Goal: Transaction & Acquisition: Purchase product/service

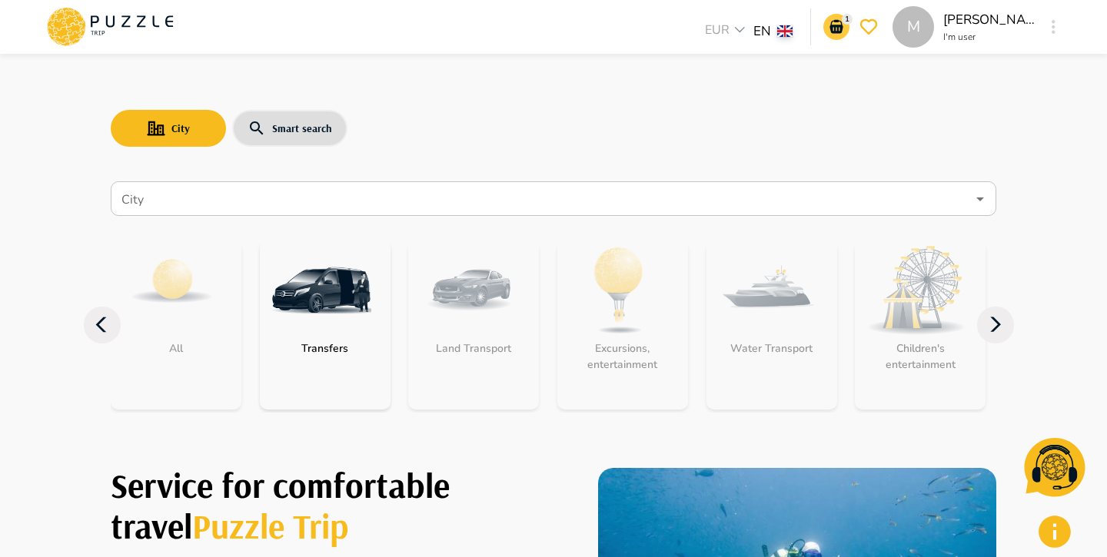
click at [838, 22] on icon "go-to-basket-submit-button" at bounding box center [836, 27] width 18 height 18
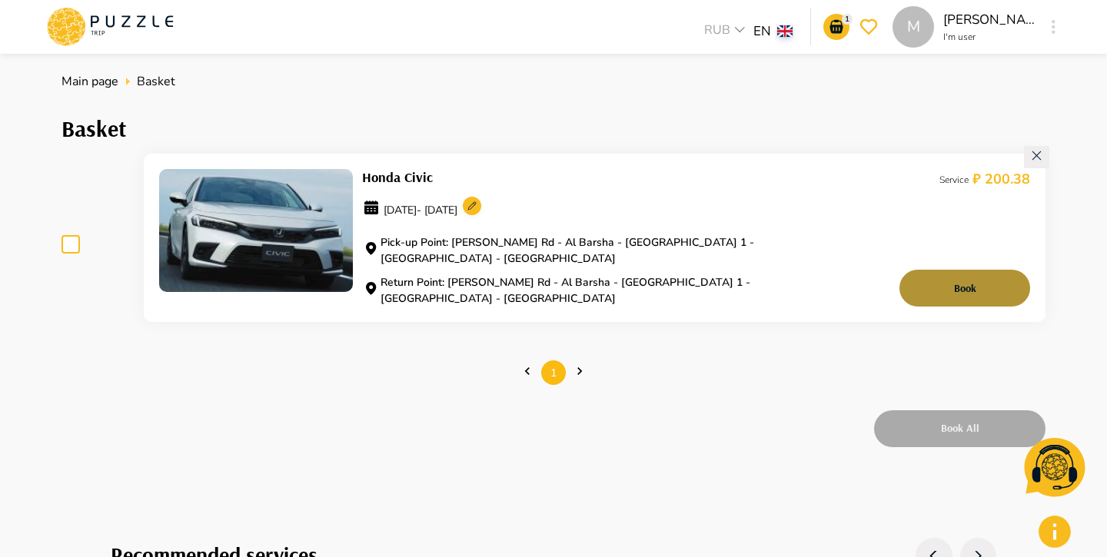
click at [956, 271] on button "Book" at bounding box center [964, 288] width 131 height 37
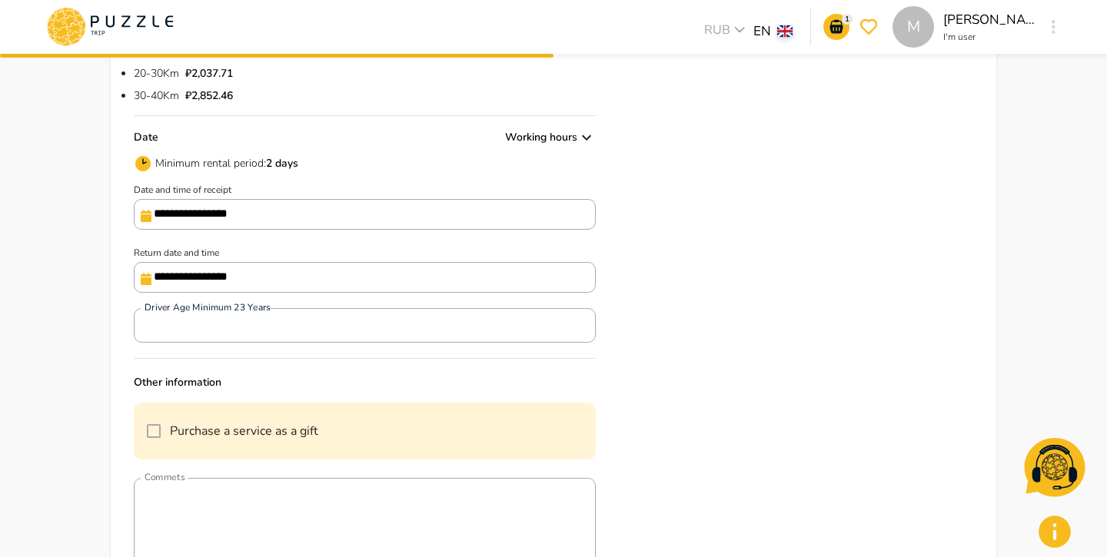
scroll to position [428, 0]
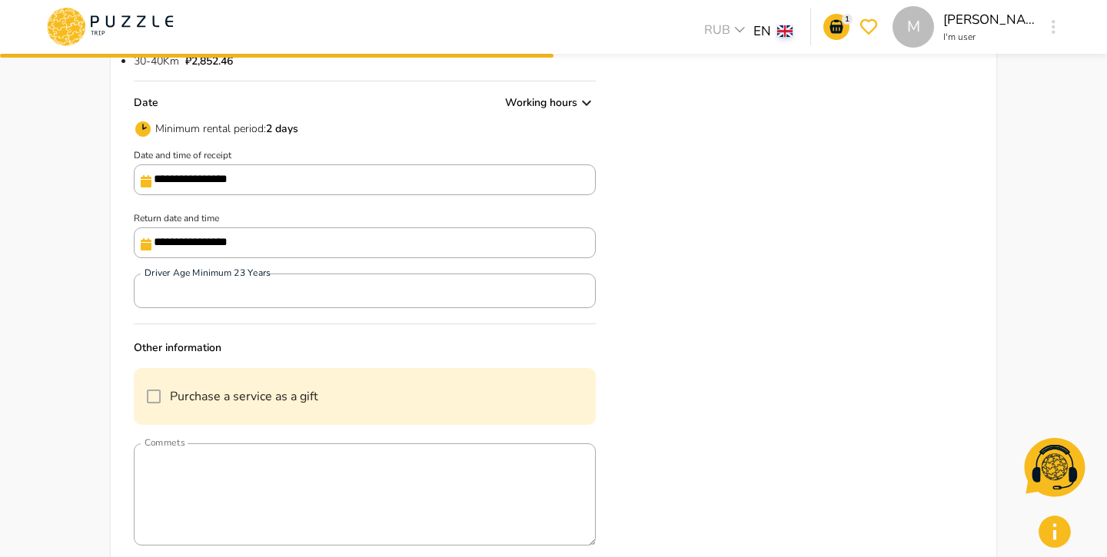
click at [405, 182] on input "**********" at bounding box center [365, 179] width 462 height 31
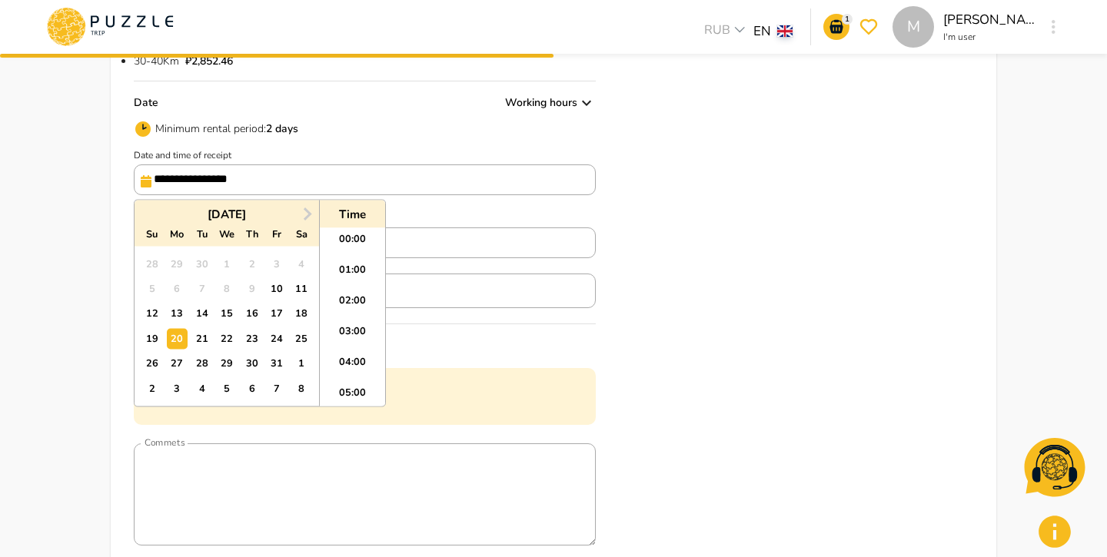
scroll to position [357, 0]
click at [280, 288] on div "10" at bounding box center [276, 289] width 21 height 21
type input "**********"
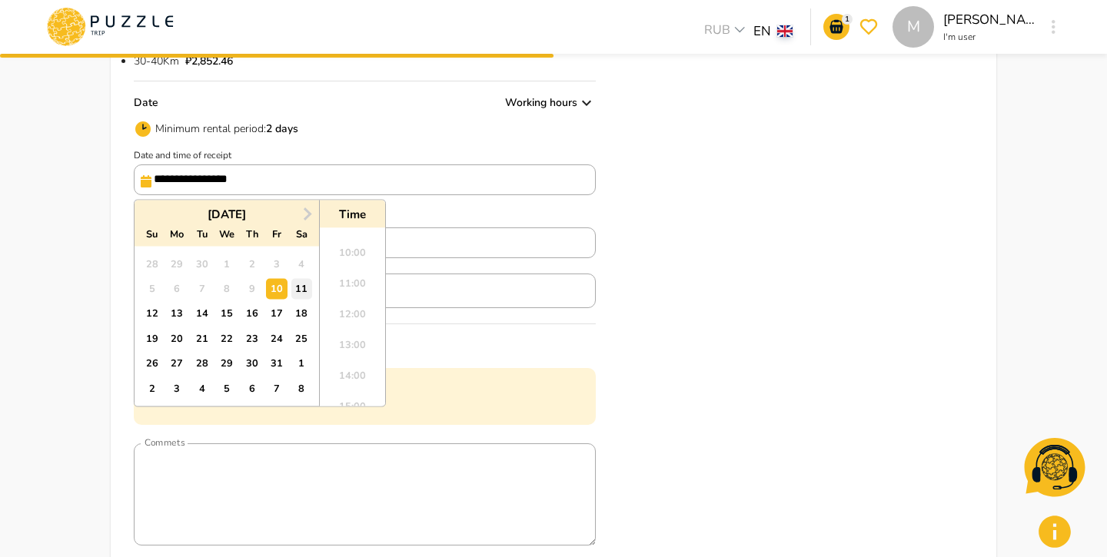
click at [301, 289] on div "11" at bounding box center [301, 289] width 21 height 21
type input "**********"
click at [365, 342] on li "10:00" at bounding box center [352, 343] width 65 height 31
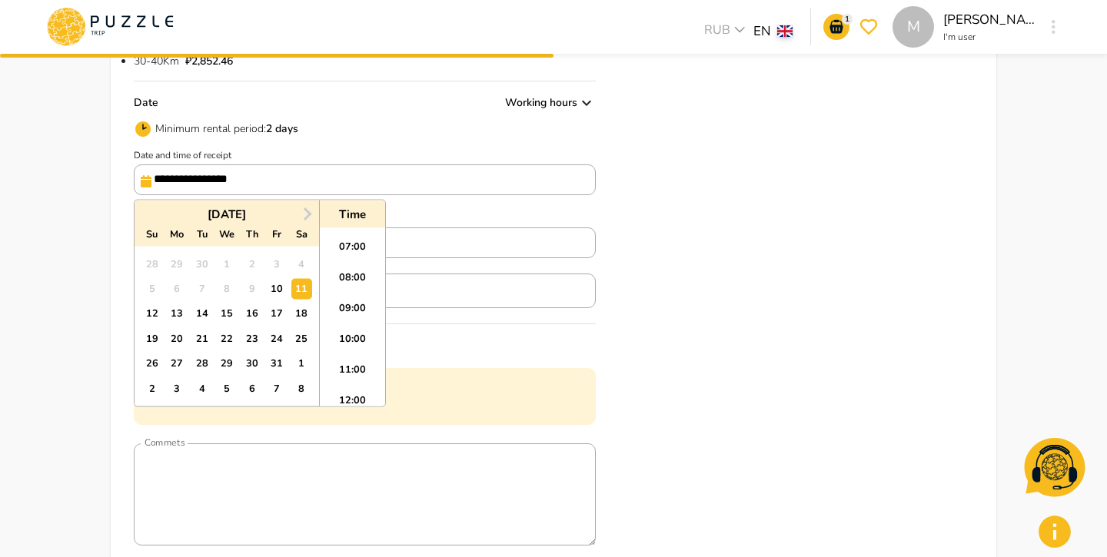
type input "**********"
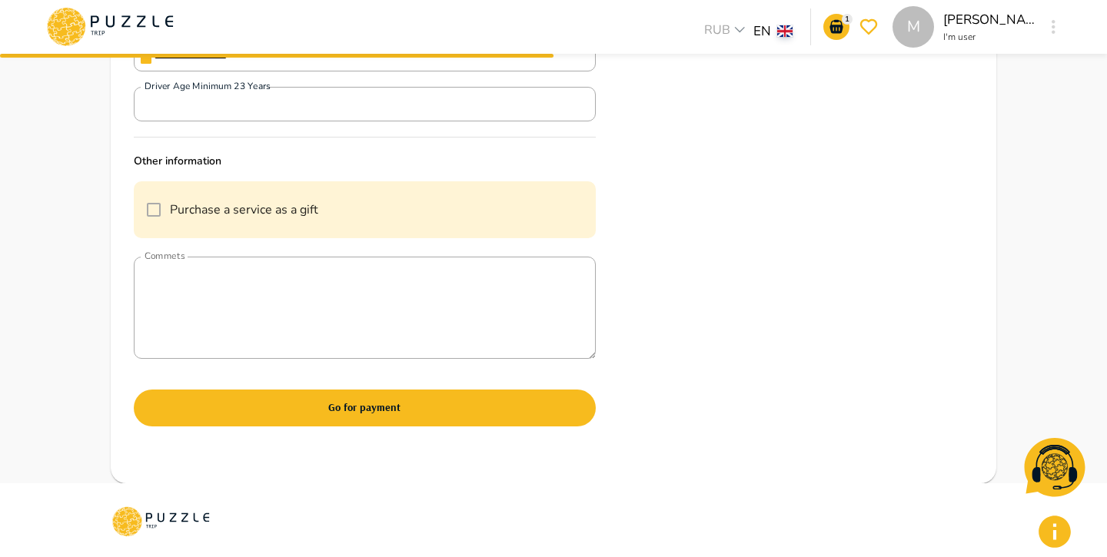
scroll to position [646, 0]
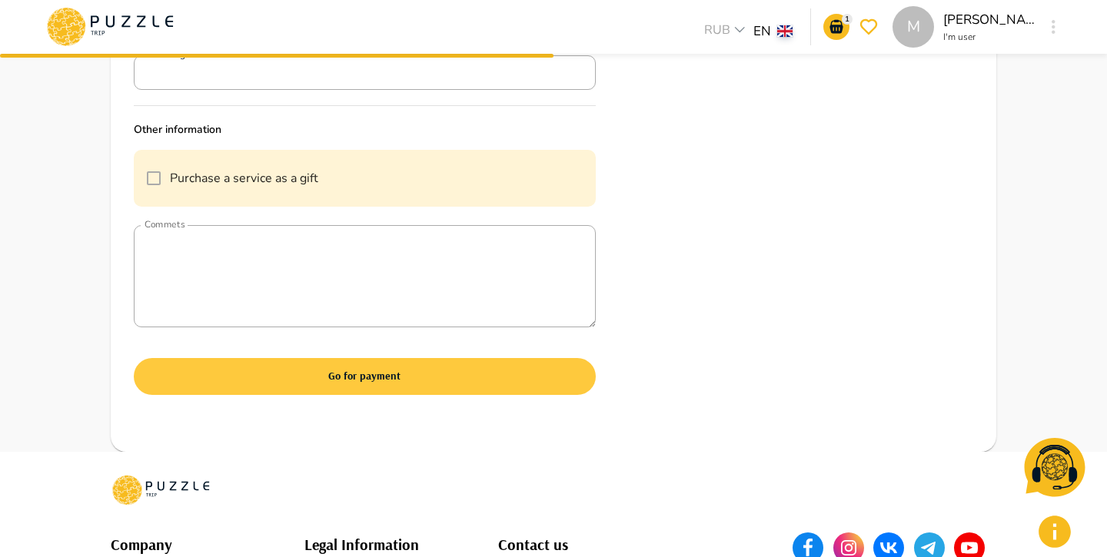
click at [373, 381] on button "Go for payment" at bounding box center [365, 376] width 462 height 37
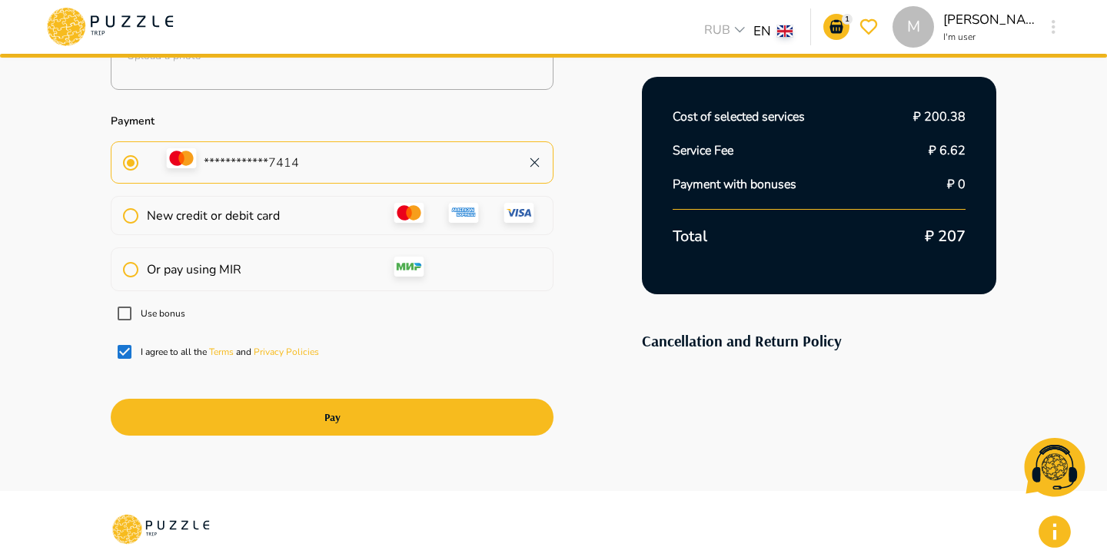
scroll to position [621, 0]
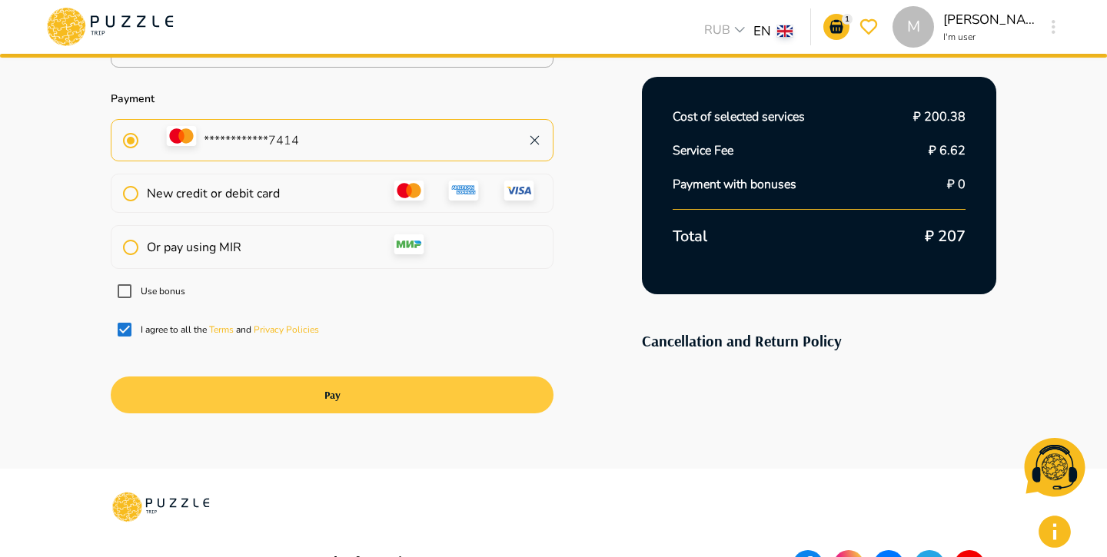
click at [363, 402] on button "Pay" at bounding box center [332, 395] width 443 height 37
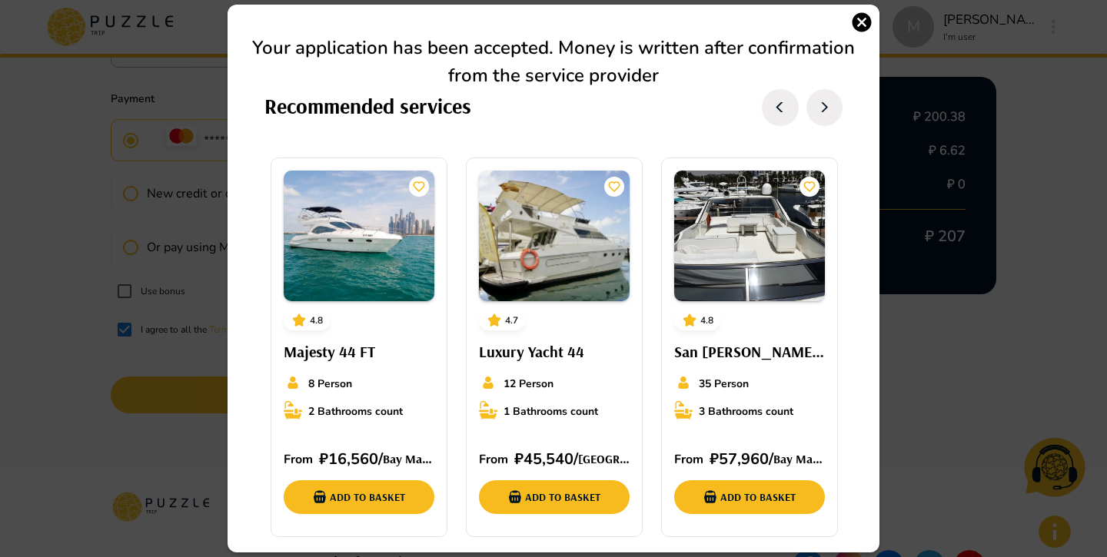
click at [861, 22] on icon "button" at bounding box center [861, 22] width 23 height 23
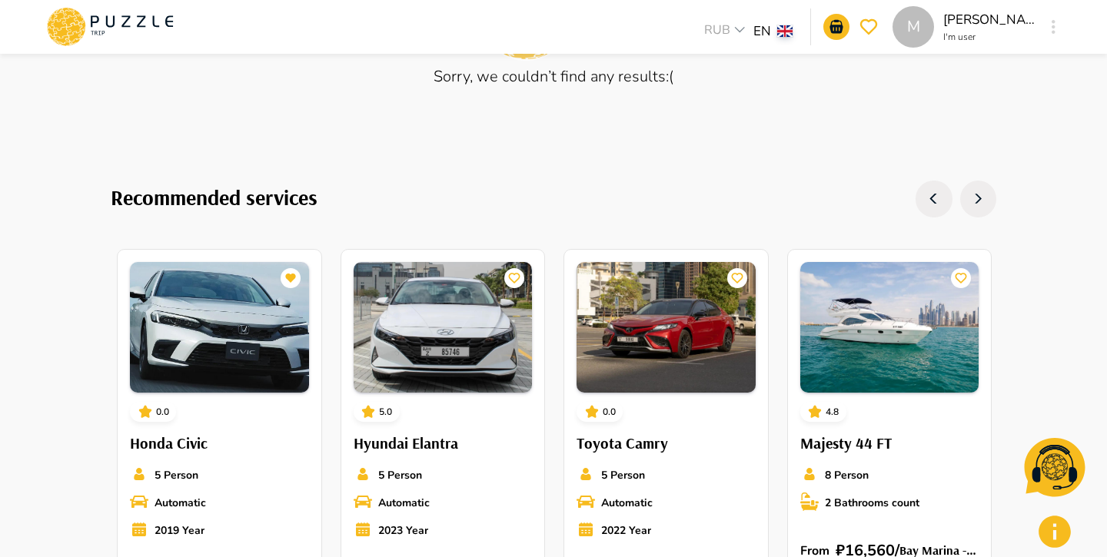
scroll to position [0, 0]
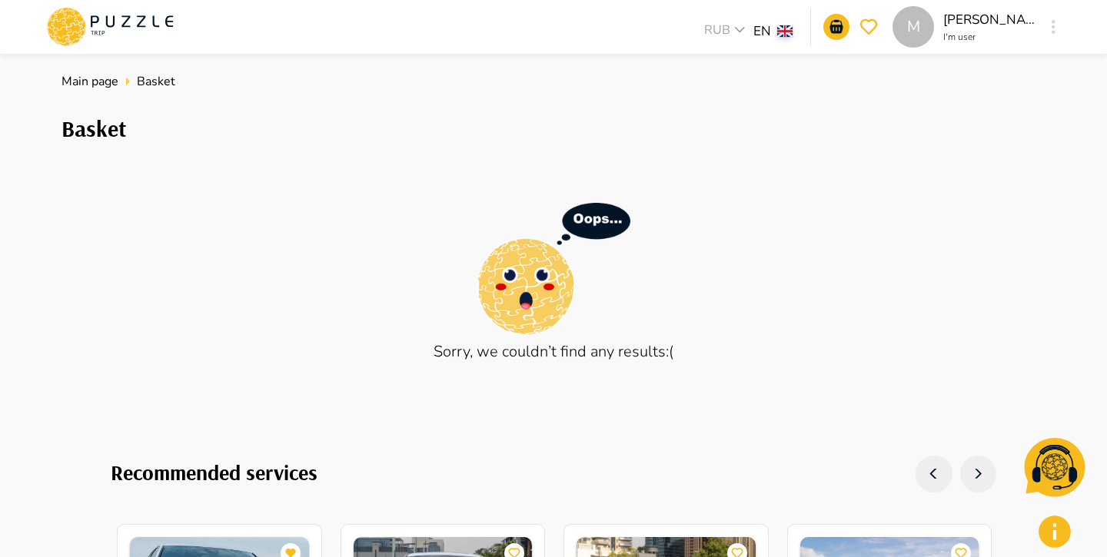
click at [1060, 28] on div "M" at bounding box center [1053, 27] width 18 height 28
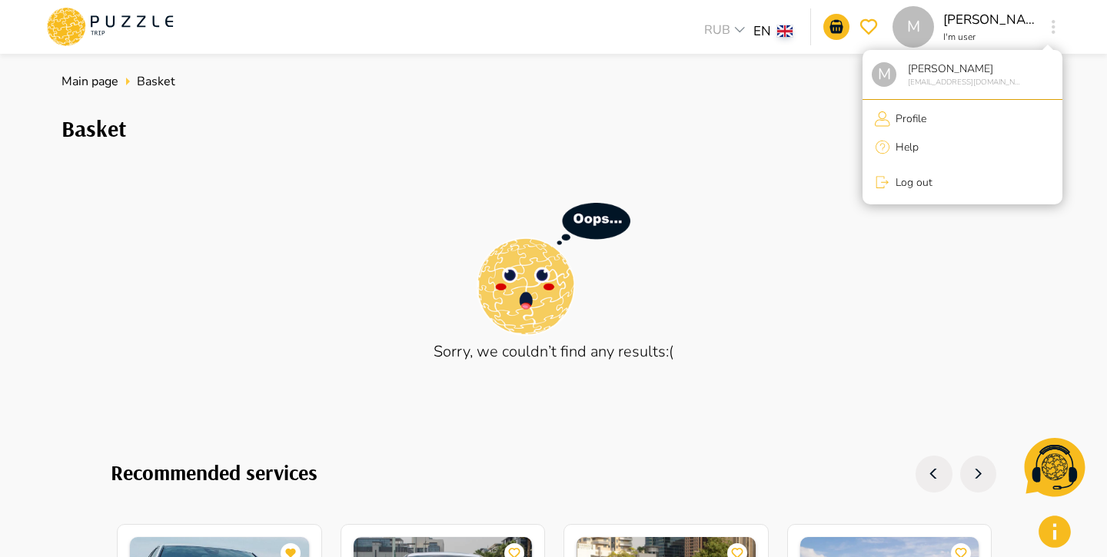
click at [914, 116] on p "Profile" at bounding box center [908, 119] width 36 height 16
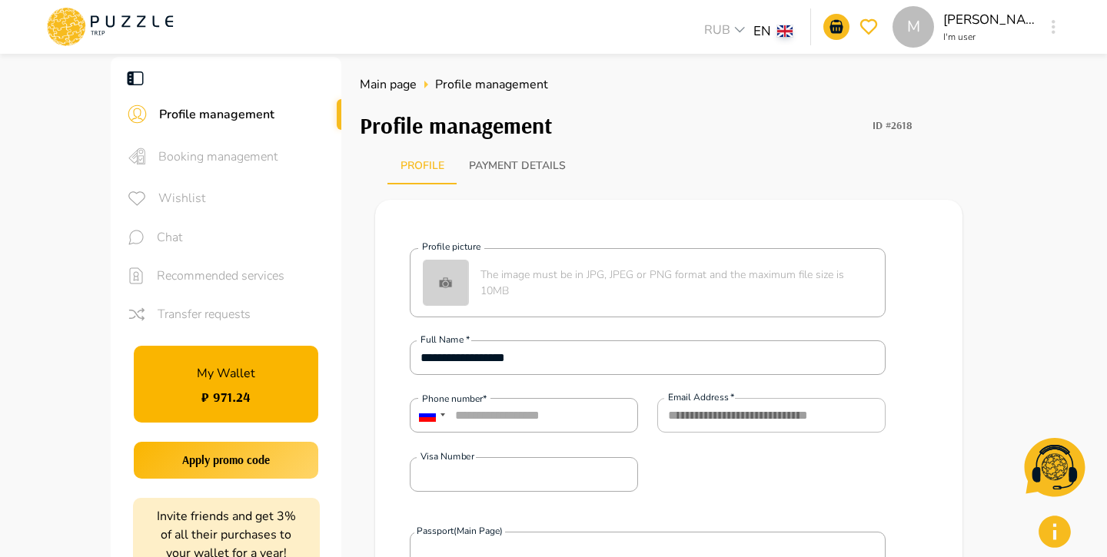
click at [271, 154] on span "Booking management" at bounding box center [243, 157] width 171 height 18
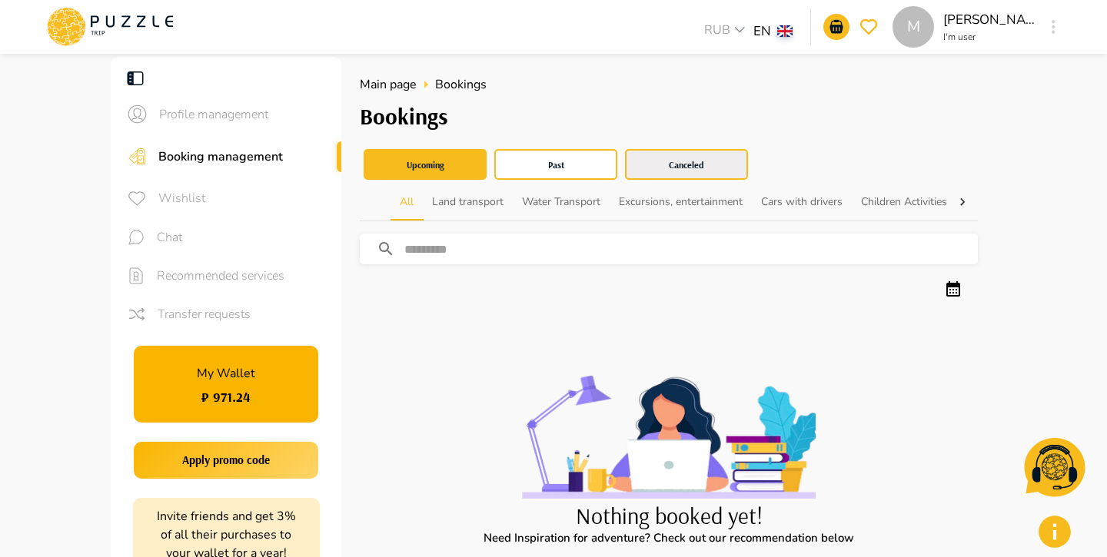
click at [692, 175] on button "Canceled" at bounding box center [686, 164] width 123 height 31
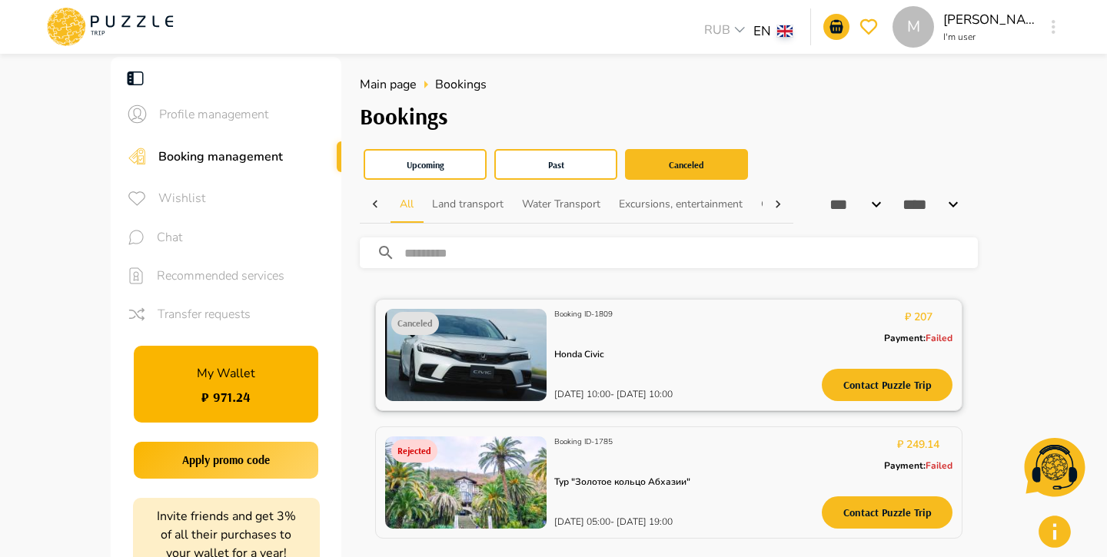
scroll to position [25, 0]
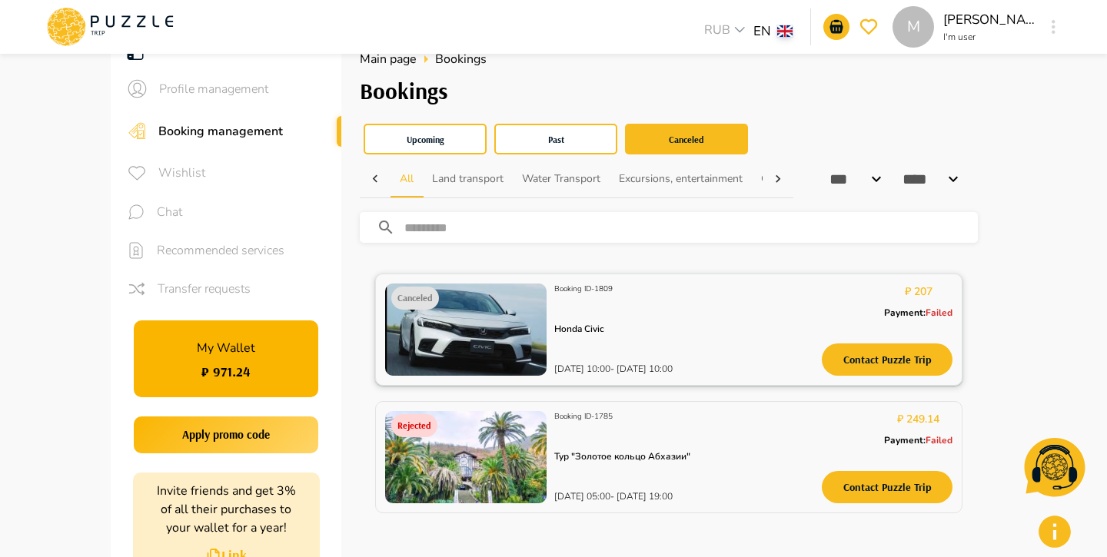
click at [761, 305] on div "Canceled Booking ID - 1809 Honda Civic 11.10.2025 10:00 - 13.10.2025 10:00 ₽ 20…" at bounding box center [668, 330] width 567 height 92
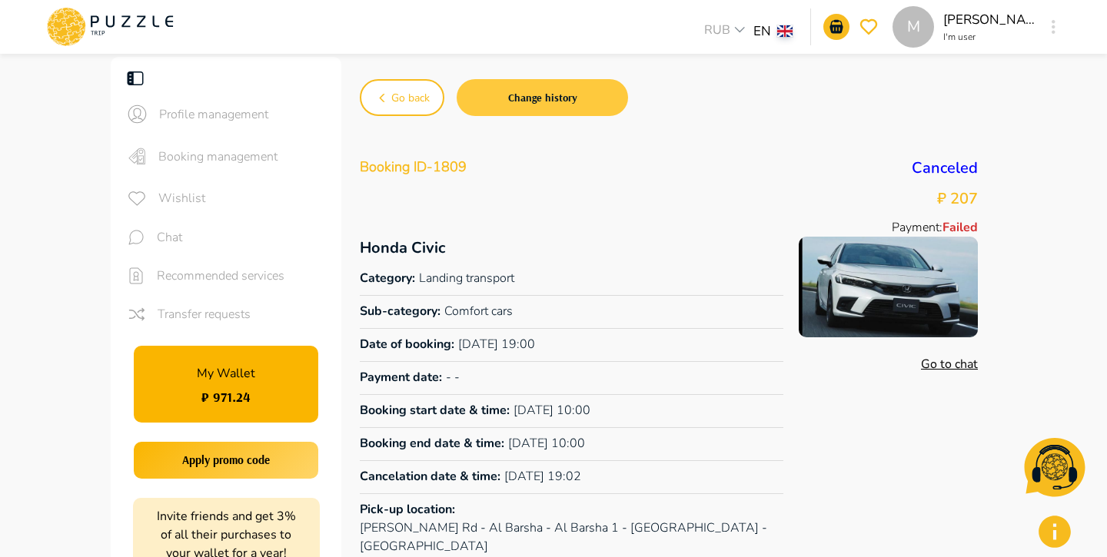
click at [586, 95] on button "Change history" at bounding box center [541, 97] width 171 height 37
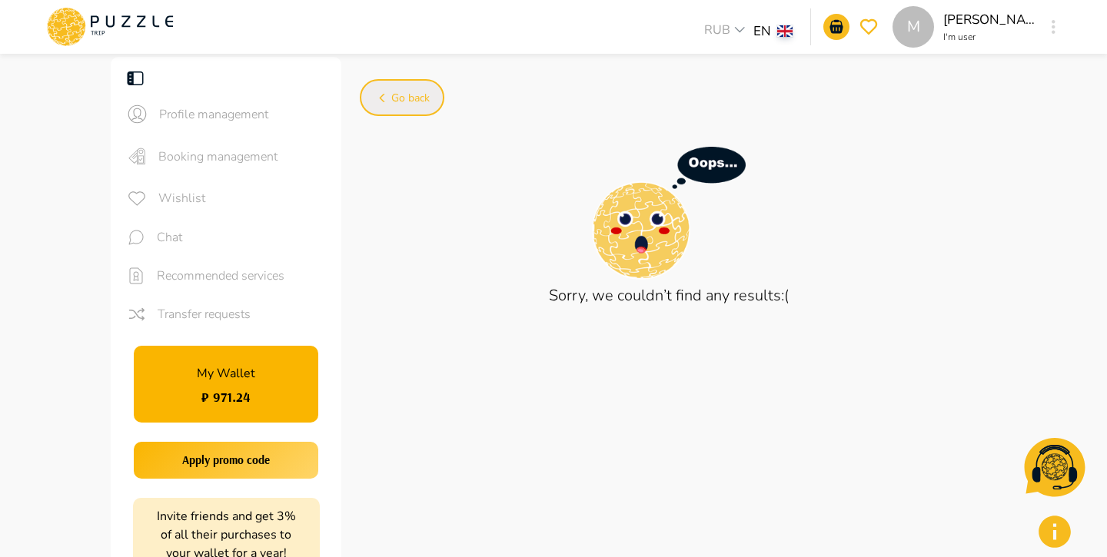
click at [430, 105] on button "Go back" at bounding box center [402, 97] width 85 height 37
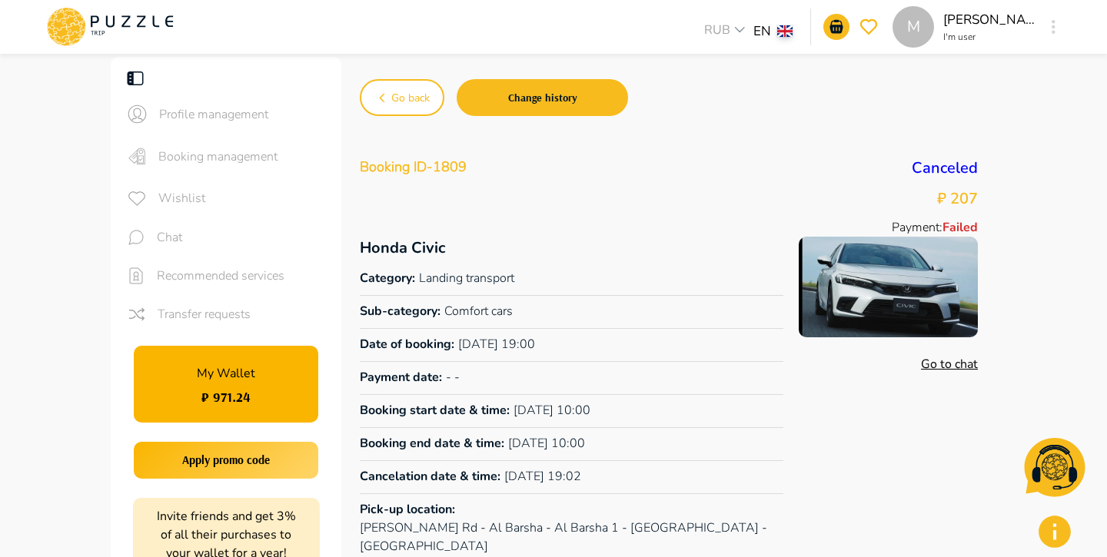
click at [153, 24] on icon at bounding box center [156, 22] width 7 height 12
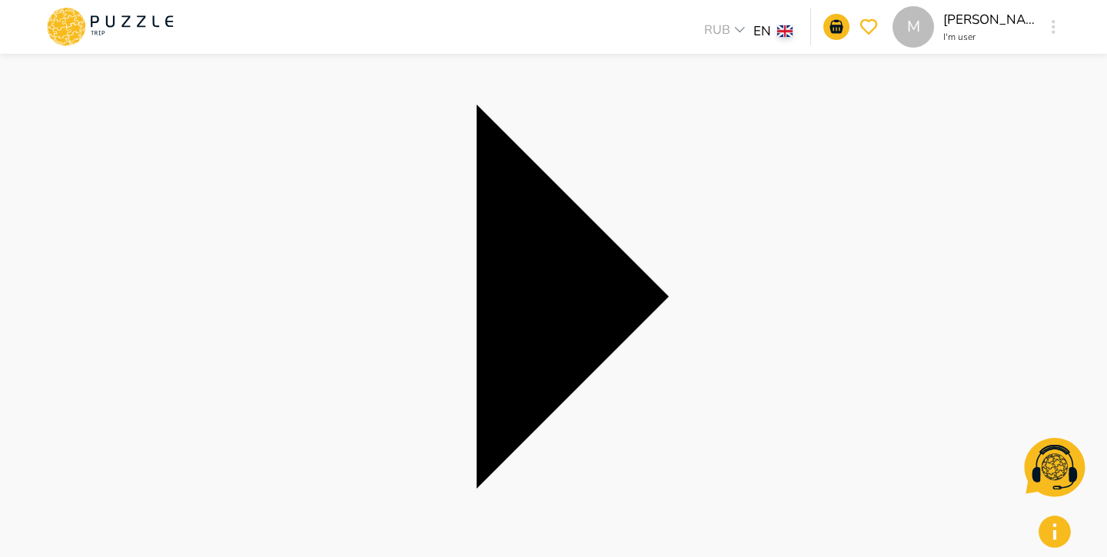
scroll to position [257, 0]
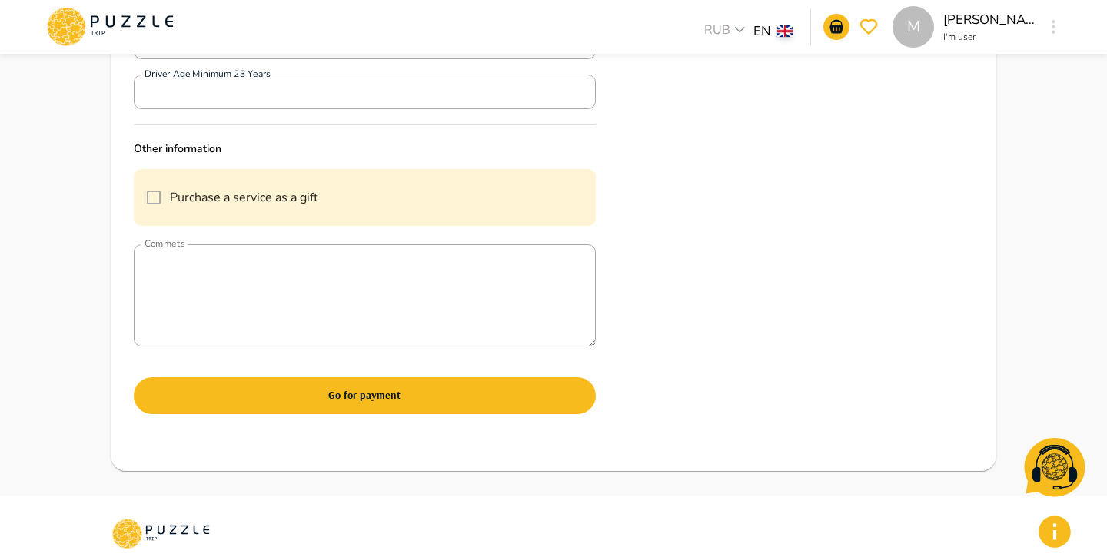
scroll to position [609, 0]
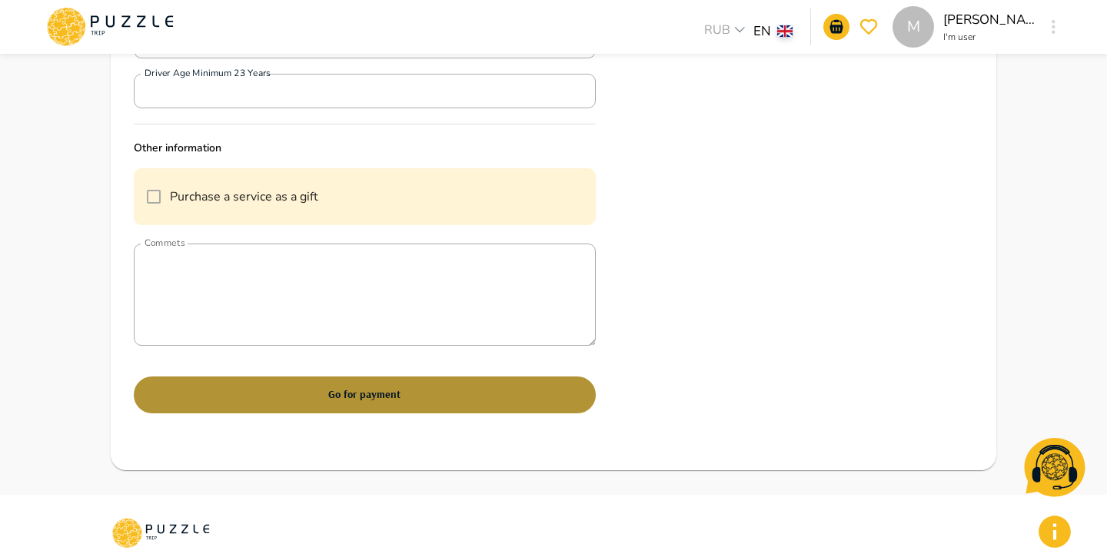
click at [353, 391] on button "Go for payment" at bounding box center [365, 395] width 462 height 37
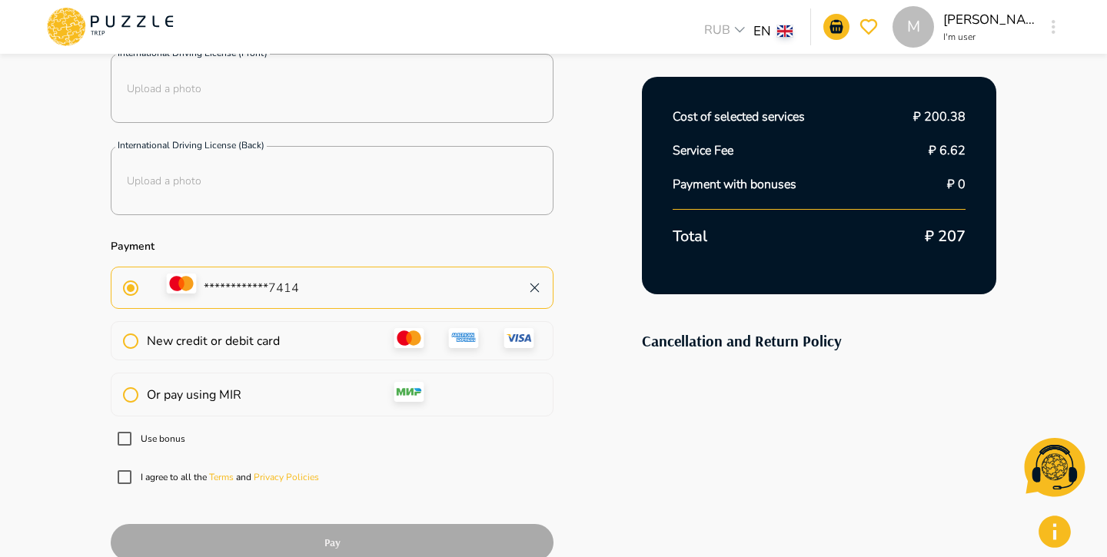
scroll to position [431, 0]
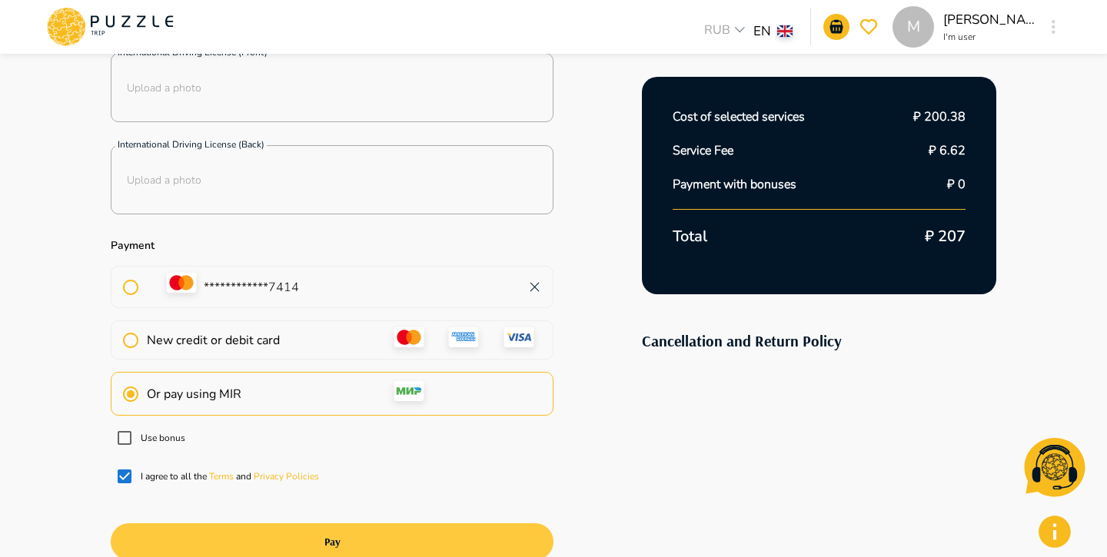
click at [362, 541] on button "Pay" at bounding box center [332, 541] width 443 height 37
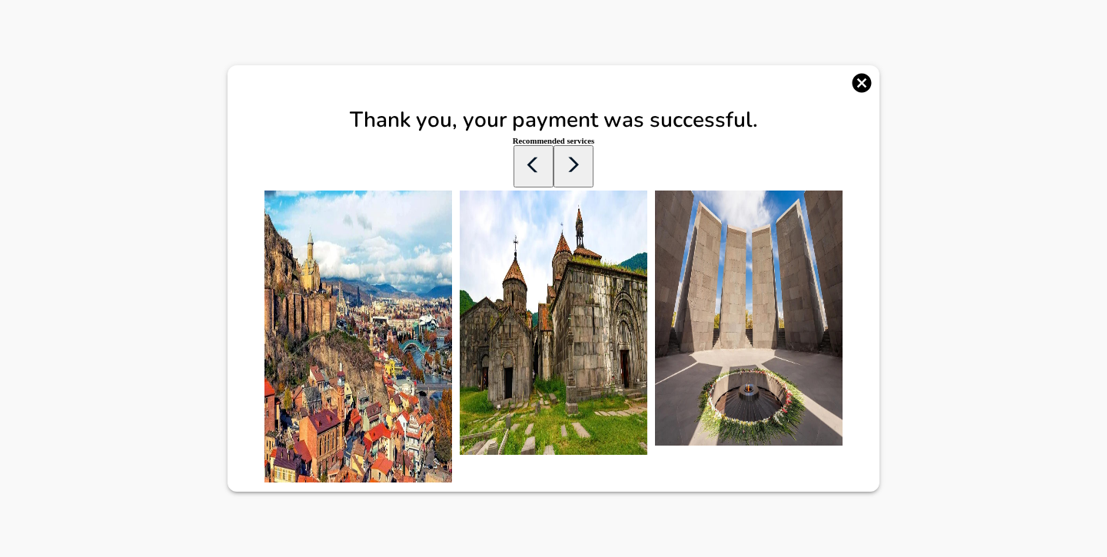
click at [854, 74] on icon "button" at bounding box center [861, 83] width 19 height 19
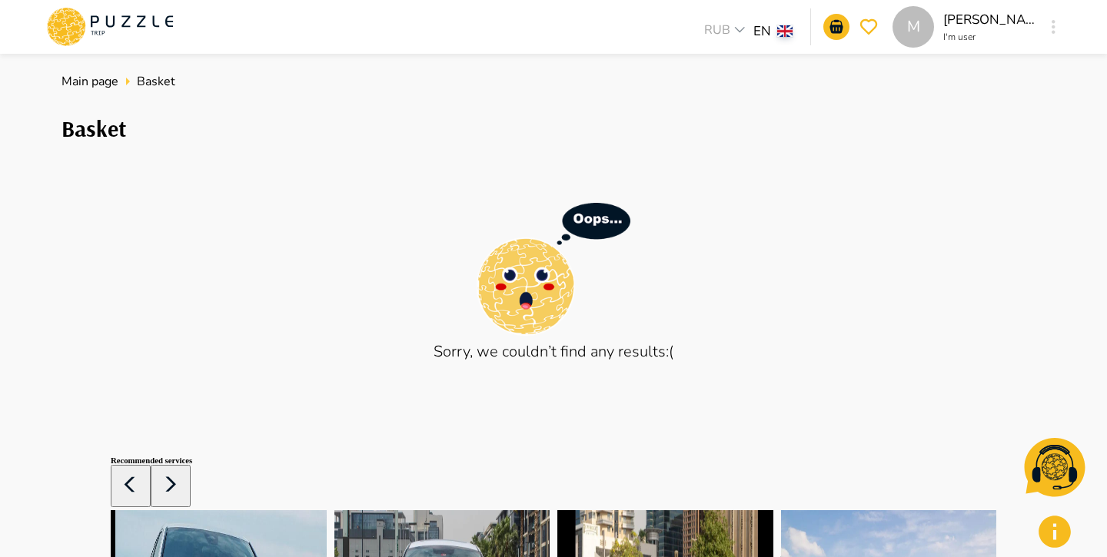
click at [1057, 29] on button "button" at bounding box center [1053, 27] width 12 height 22
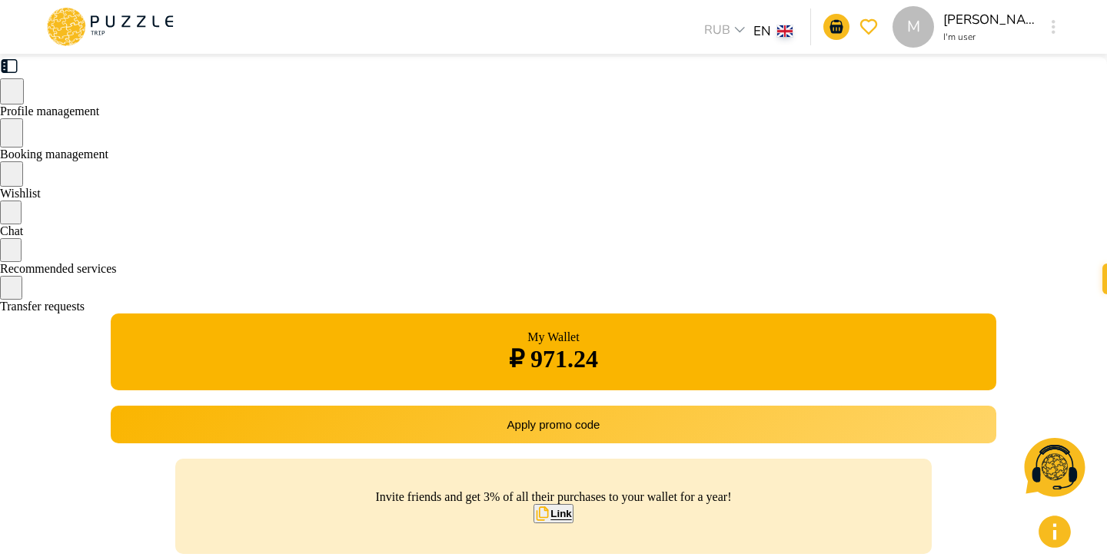
click at [108, 149] on span "Booking management" at bounding box center [54, 154] width 108 height 13
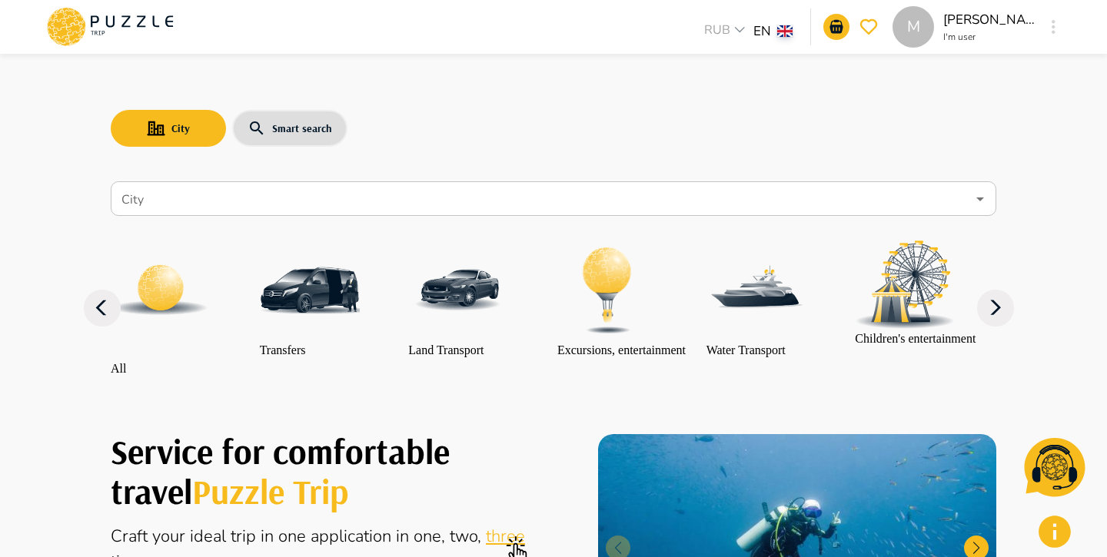
click at [1054, 28] on icon "button" at bounding box center [1053, 27] width 4 height 14
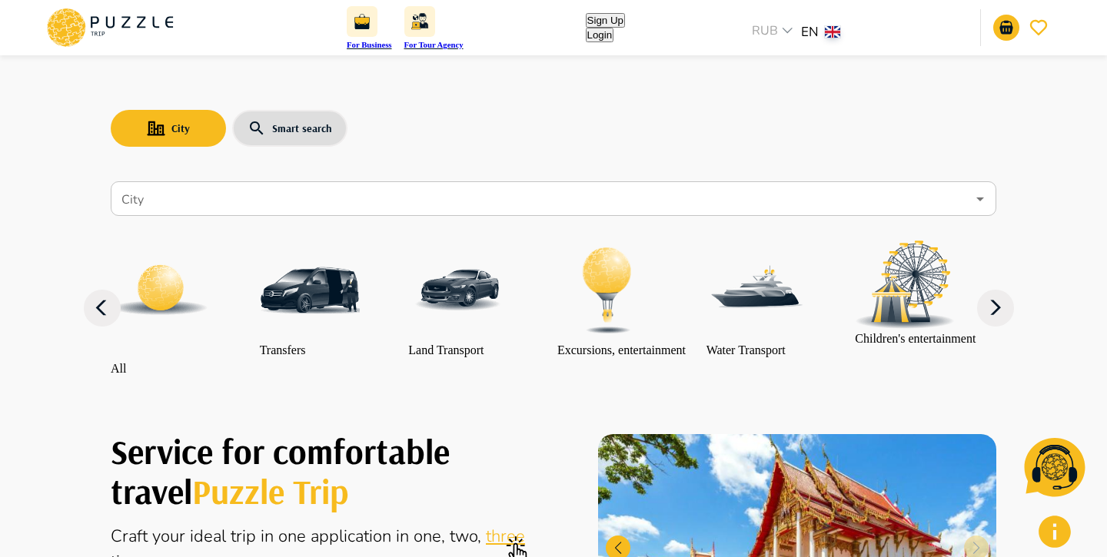
click at [614, 28] on button "Login" at bounding box center [600, 35] width 28 height 15
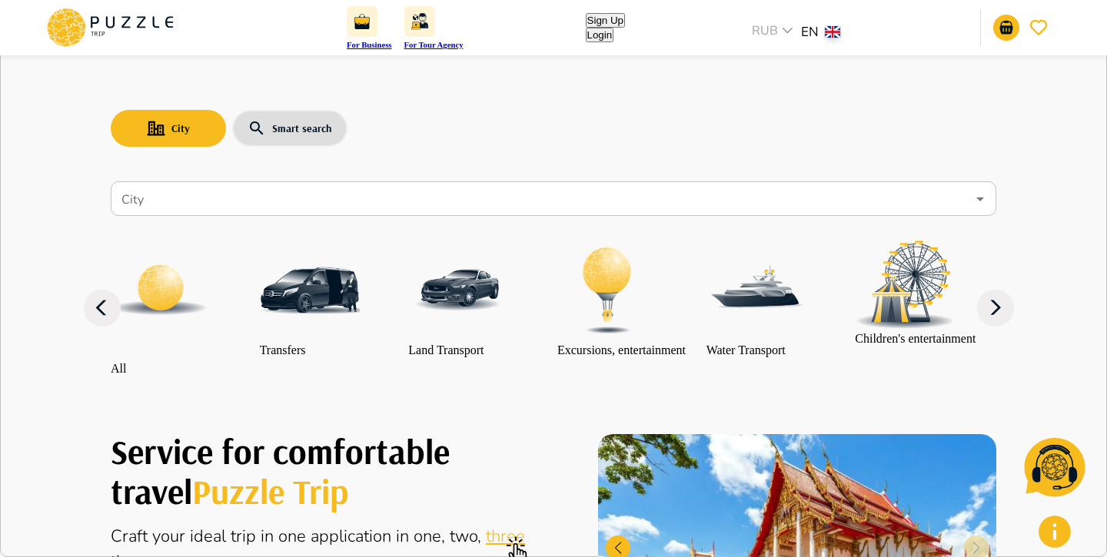
type input "**********"
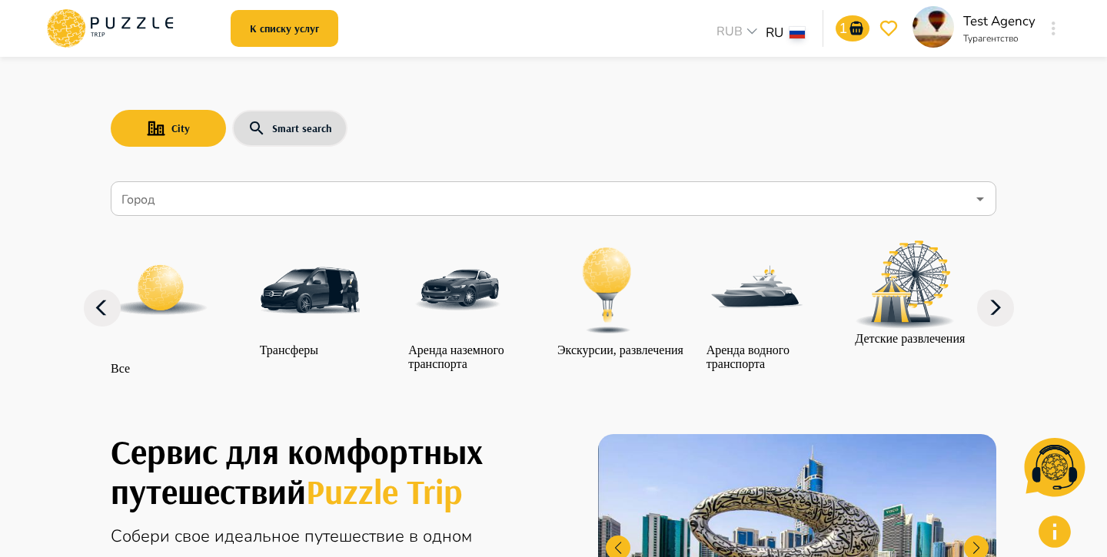
click at [1047, 29] on button "button" at bounding box center [1053, 29] width 12 height 22
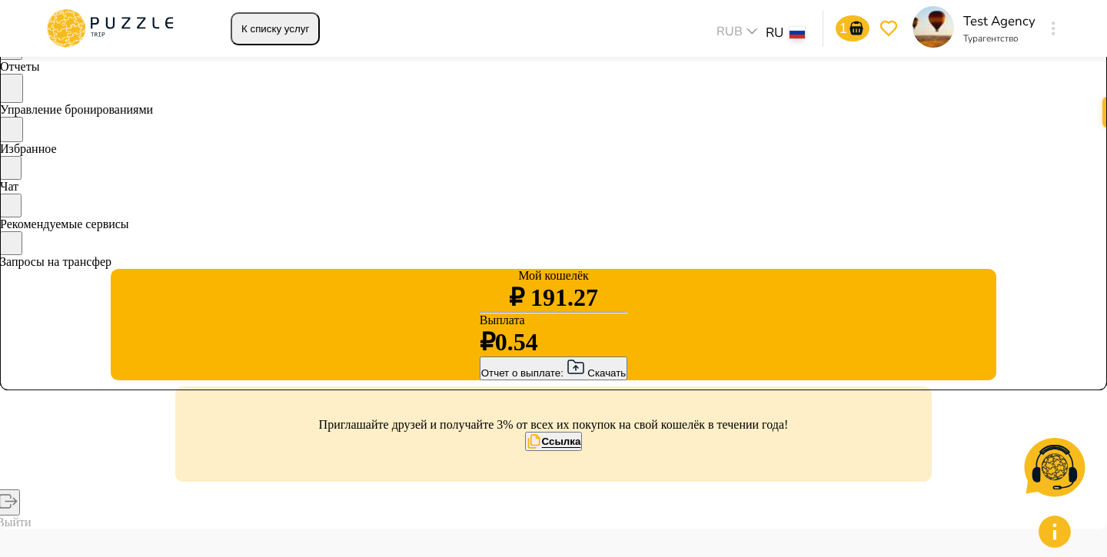
scroll to position [192, 0]
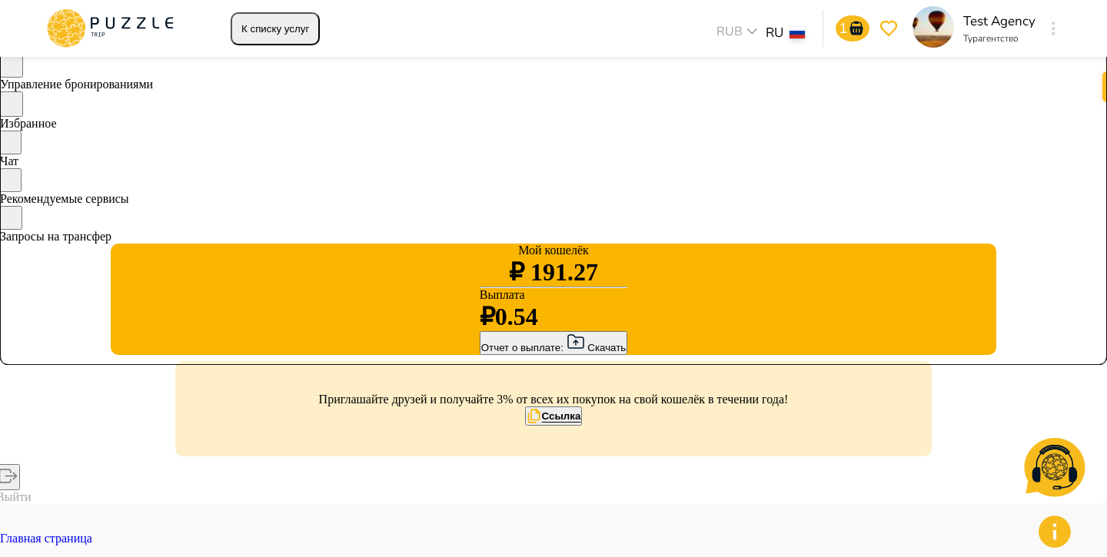
click at [481, 353] on div "Отчет о выплате: Скачать" at bounding box center [553, 343] width 145 height 21
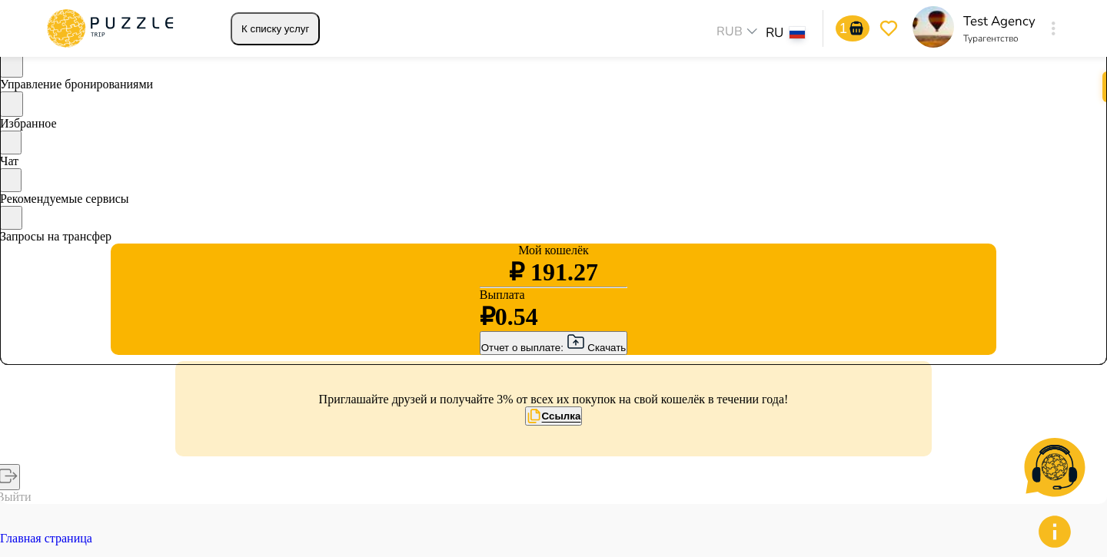
click at [481, 353] on div "Отчет о выплате: Скачать" at bounding box center [553, 343] width 145 height 21
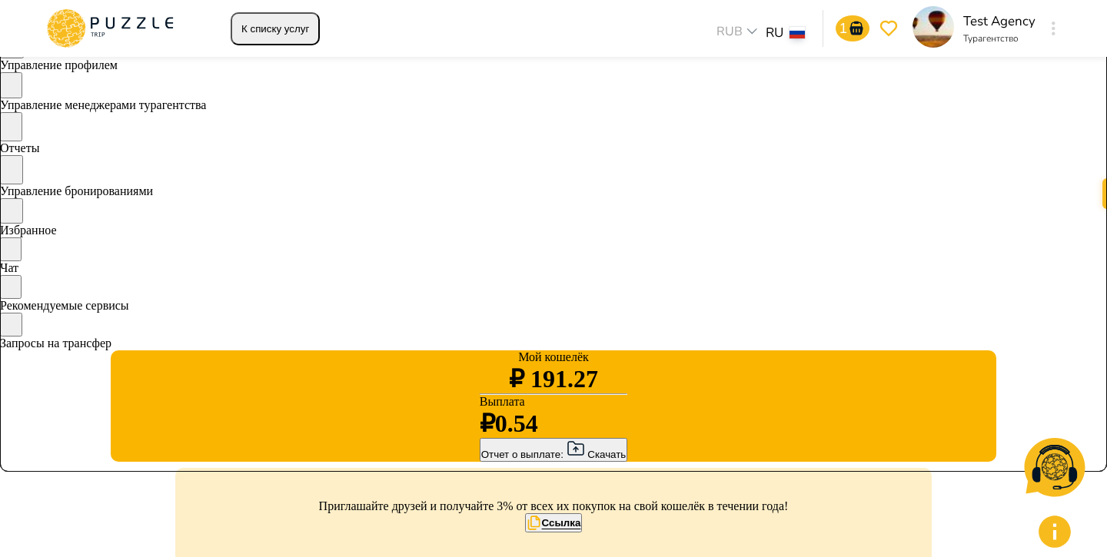
scroll to position [100, 0]
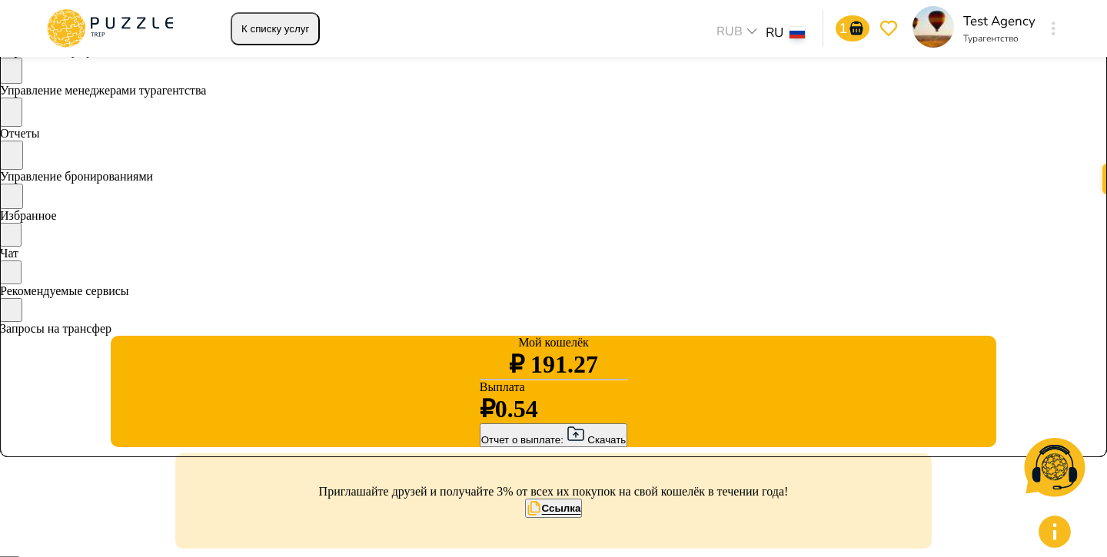
click at [481, 446] on div "Отчет о выплате: Скачать" at bounding box center [553, 435] width 145 height 21
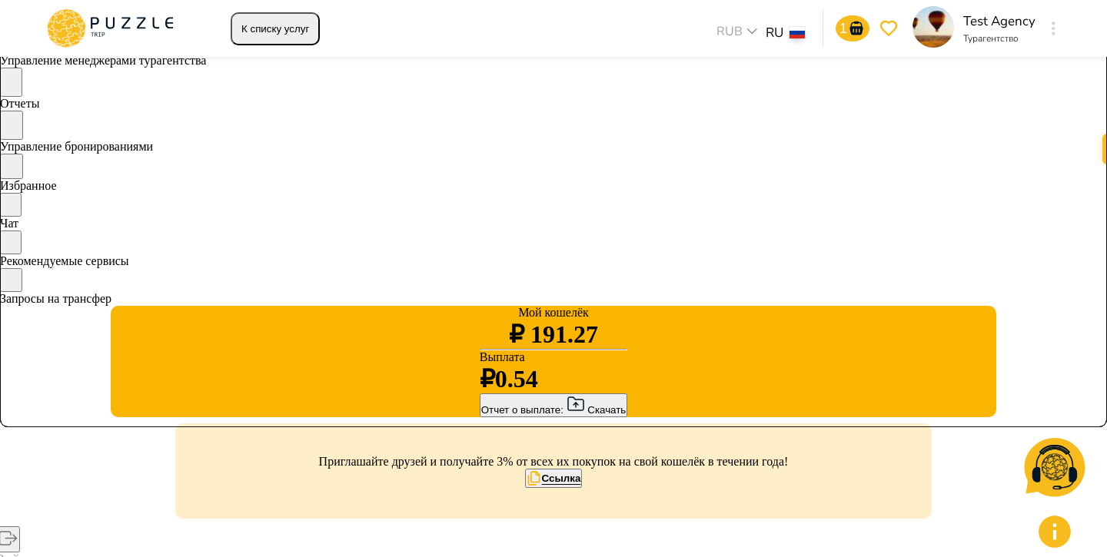
scroll to position [161, 0]
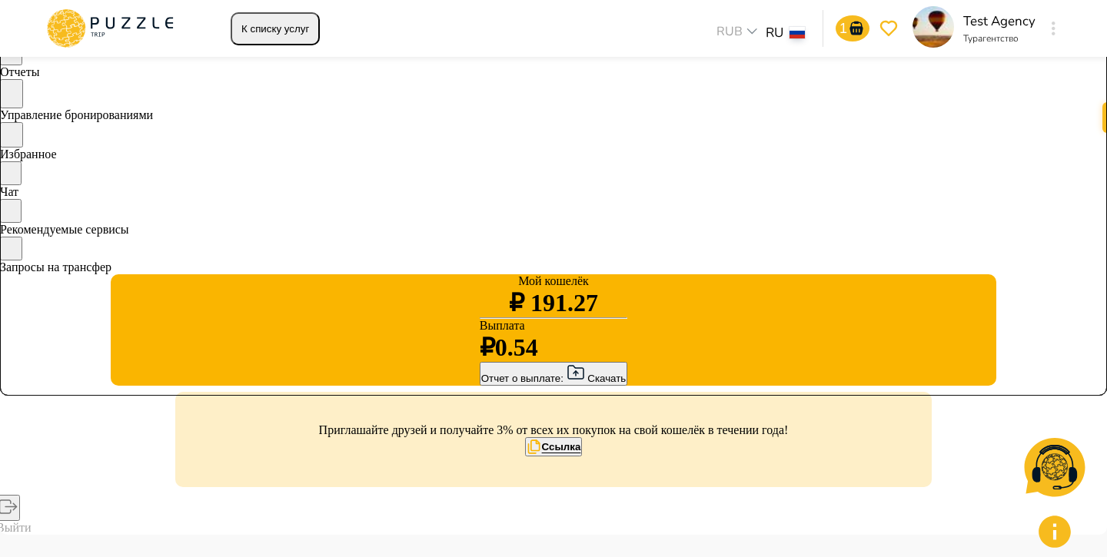
click at [481, 384] on div "Отчет о выплате: Скачать" at bounding box center [553, 373] width 145 height 21
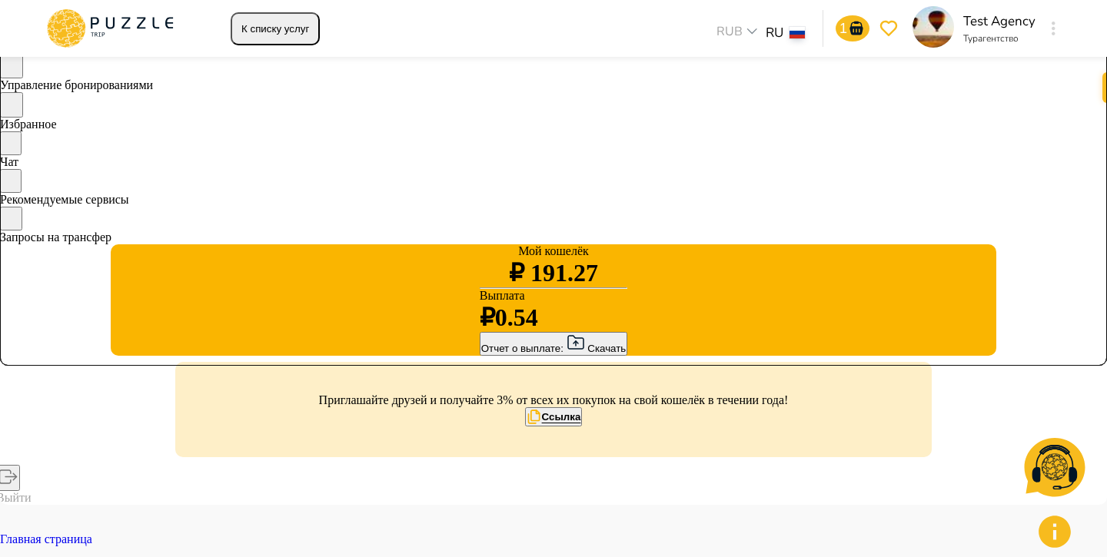
scroll to position [156, 0]
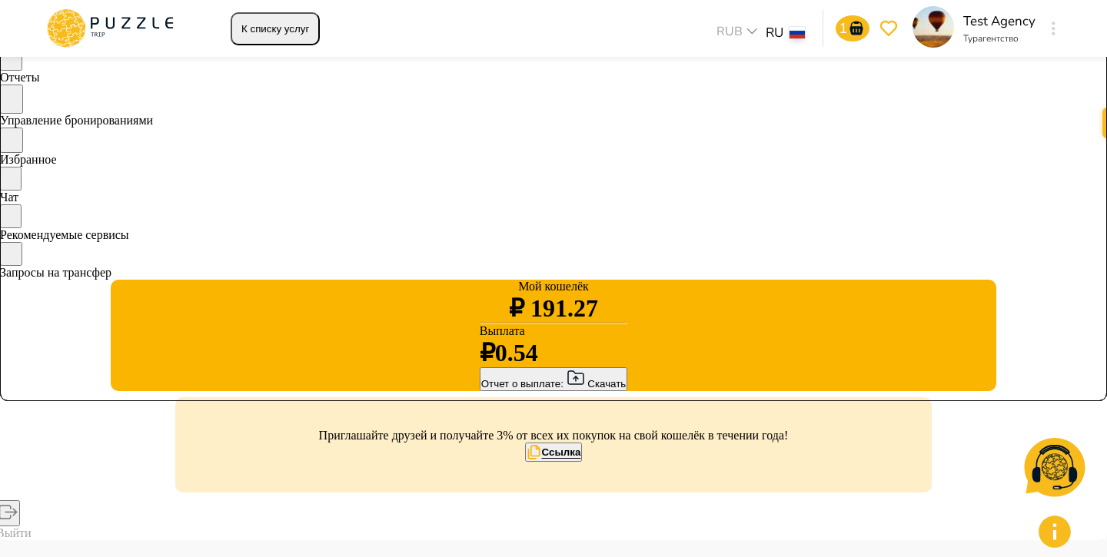
click at [481, 390] on div "Отчет о выплате: Скачать" at bounding box center [553, 379] width 145 height 21
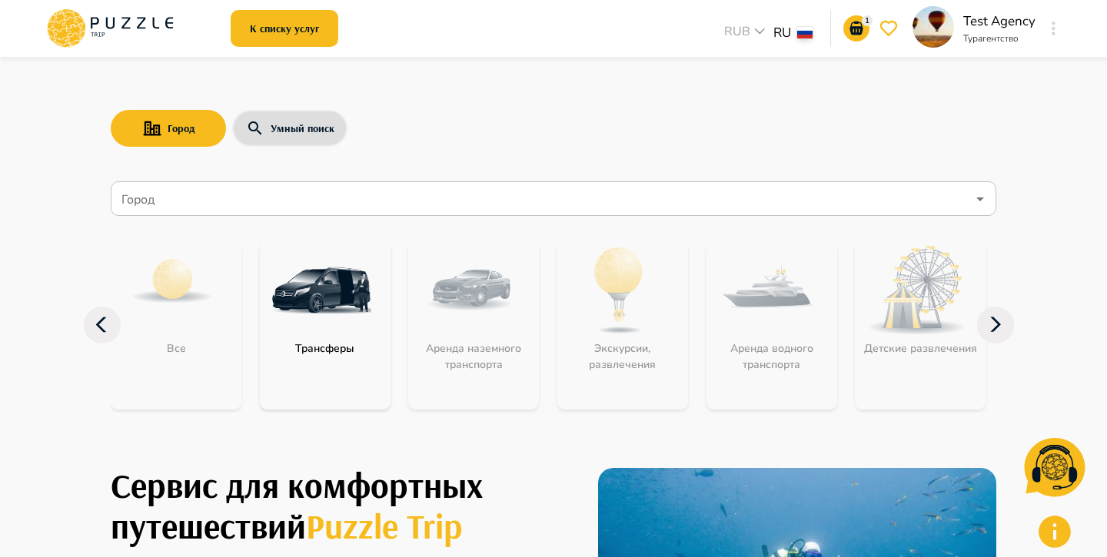
click at [1060, 28] on div at bounding box center [1053, 29] width 18 height 28
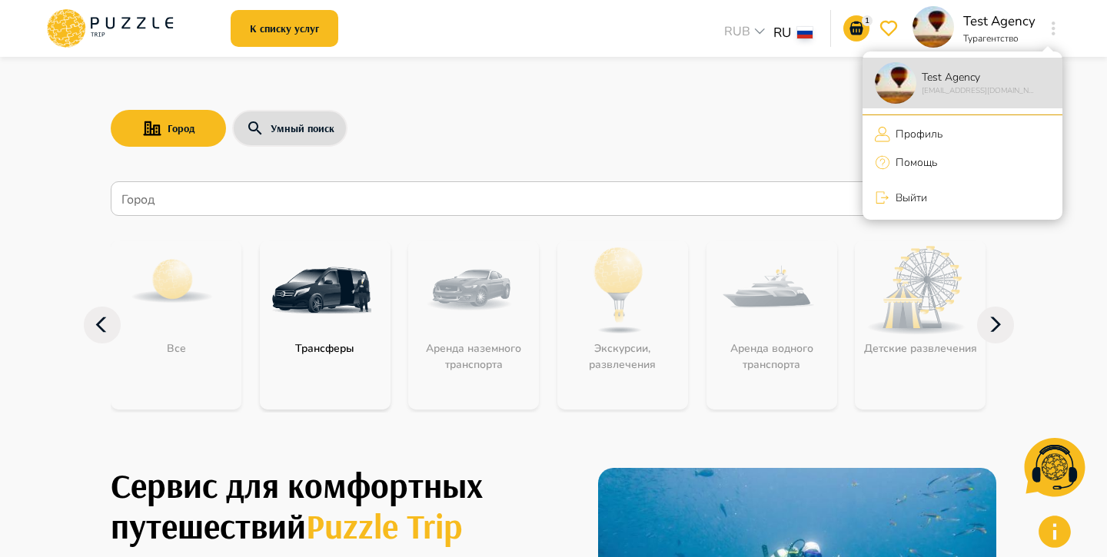
click at [901, 133] on p "Профиль" at bounding box center [916, 134] width 52 height 16
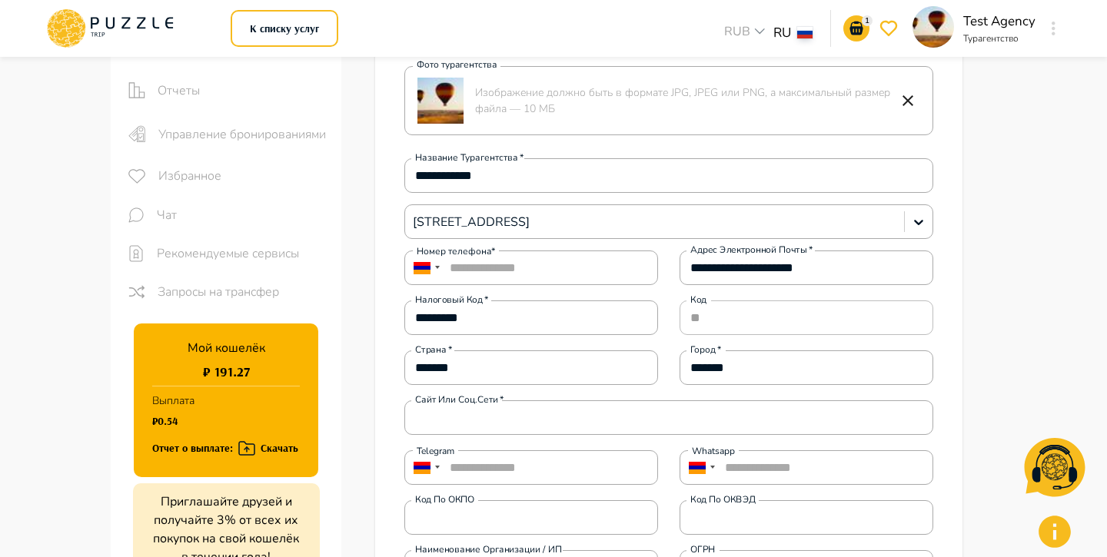
scroll to position [164, 0]
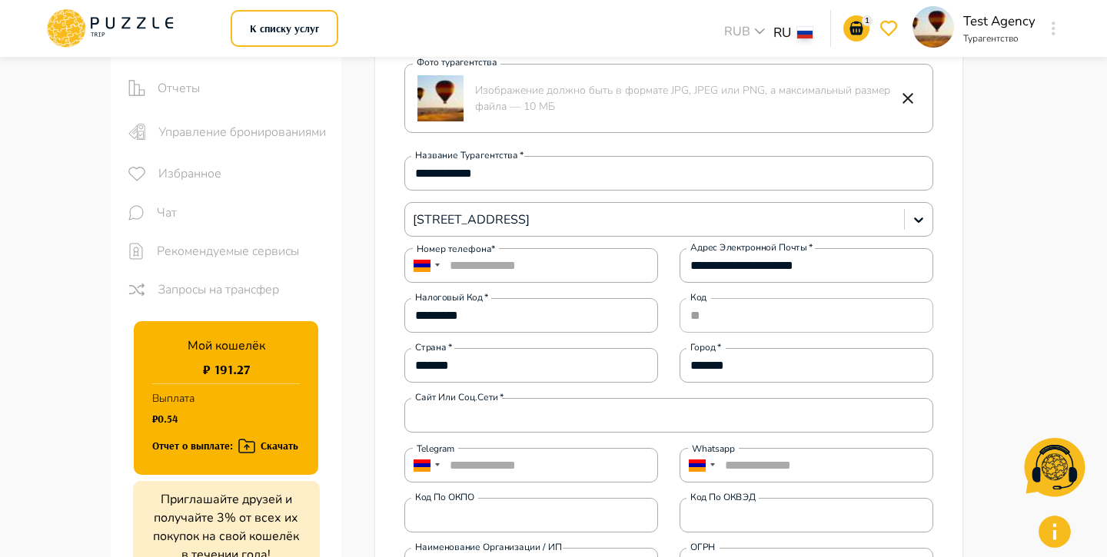
click at [271, 446] on div "Отчет о выплате: Скачать" at bounding box center [225, 445] width 146 height 19
click at [272, 446] on div "Отчет о выплате: Скачать" at bounding box center [225, 445] width 146 height 19
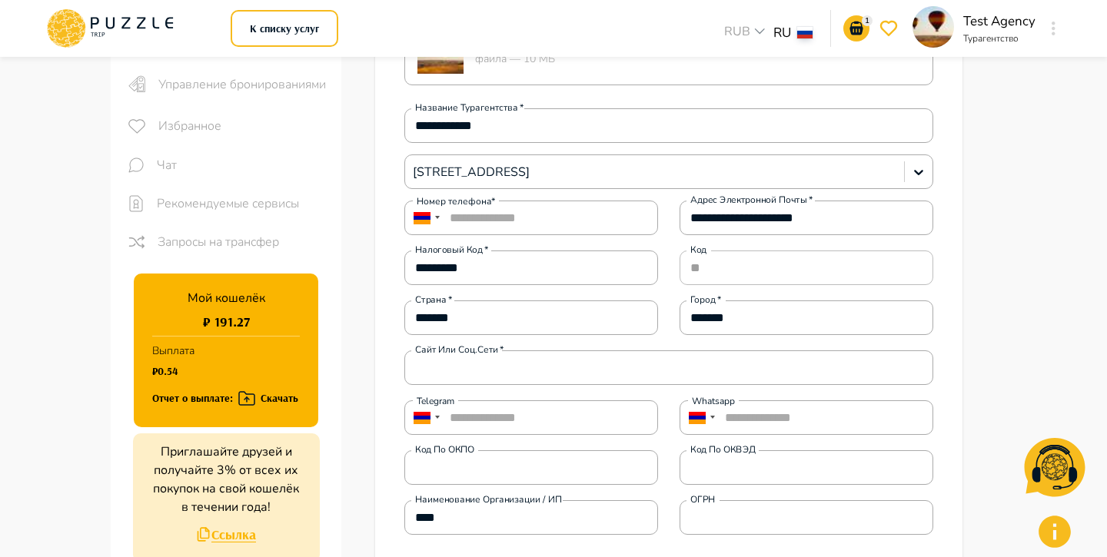
scroll to position [216, 0]
